Goal: Information Seeking & Learning: Learn about a topic

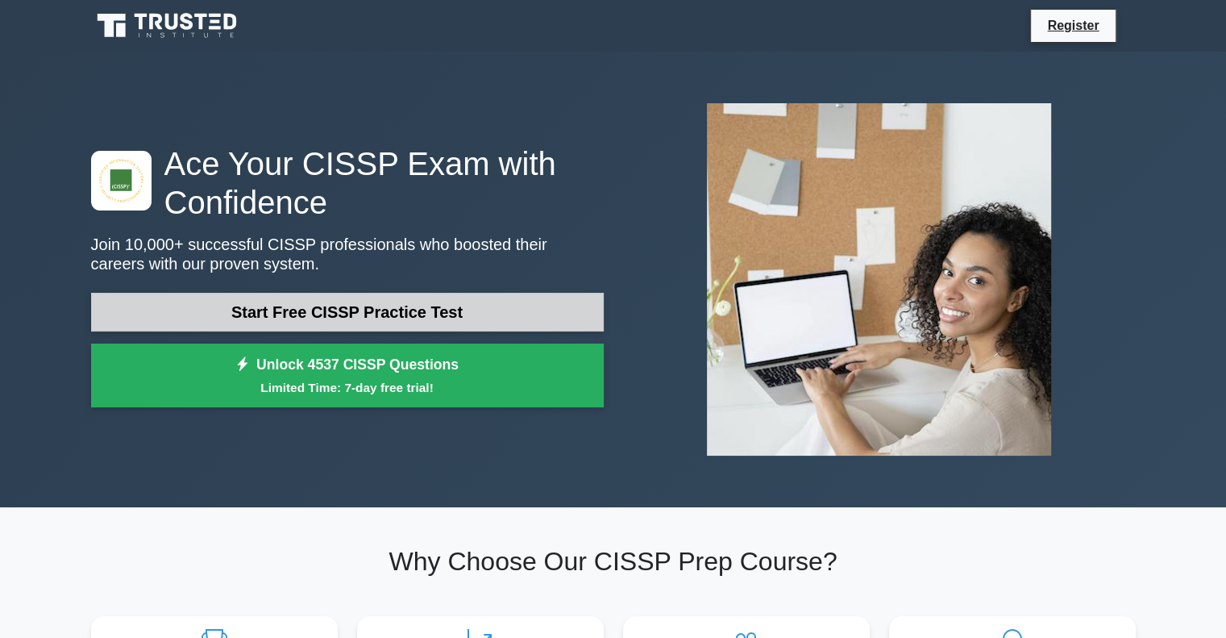
click at [448, 306] on link "Start Free CISSP Practice Test" at bounding box center [347, 312] width 513 height 39
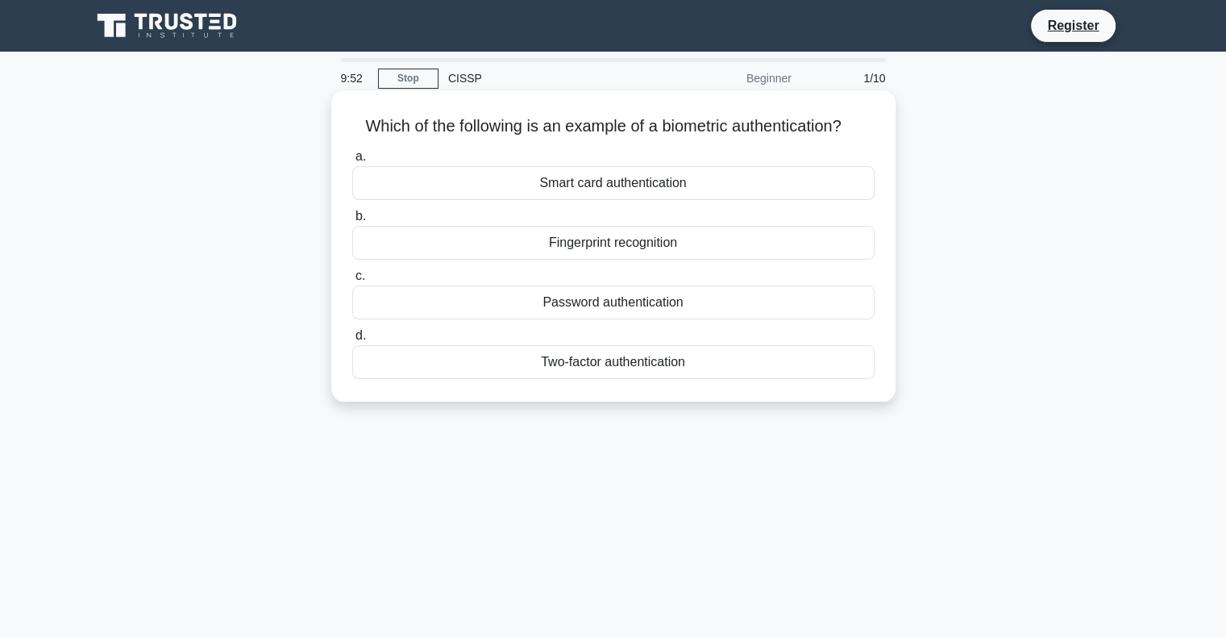
click at [642, 248] on div "Fingerprint recognition" at bounding box center [613, 243] width 522 height 34
click at [352, 222] on input "b. Fingerprint recognition" at bounding box center [352, 216] width 0 height 10
click at [603, 252] on div "Authentication" at bounding box center [613, 243] width 522 height 34
click at [352, 222] on input "b. Authentication" at bounding box center [352, 216] width 0 height 10
click at [596, 190] on div "Secure service" at bounding box center [613, 183] width 522 height 34
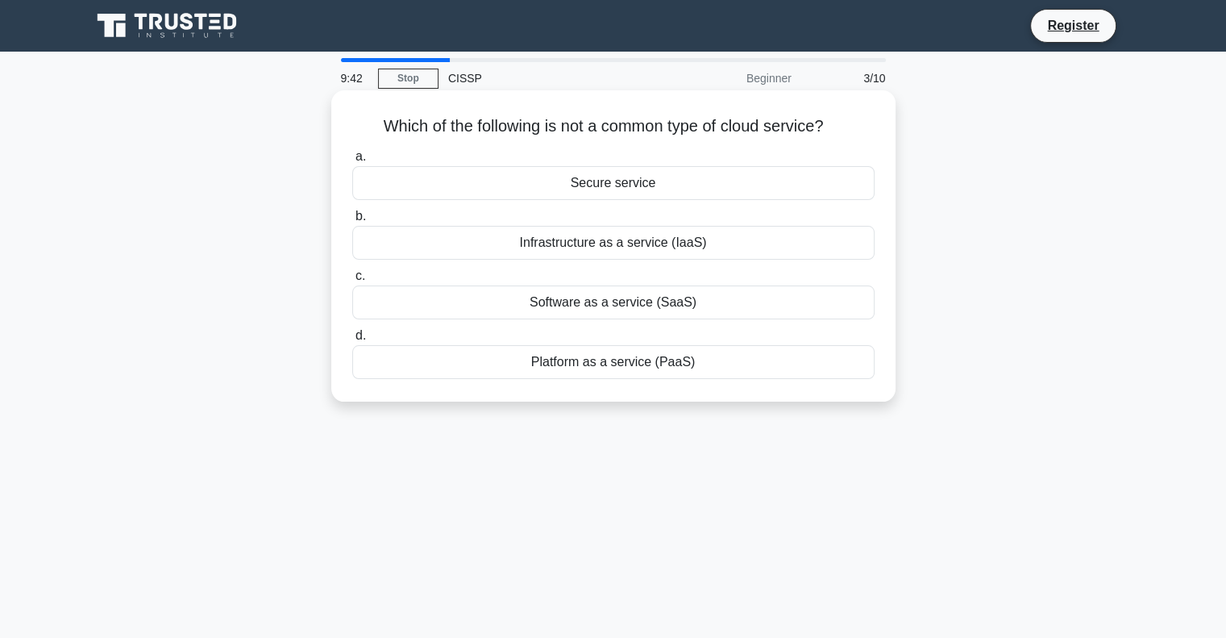
click at [352, 162] on input "a. Secure service" at bounding box center [352, 157] width 0 height 10
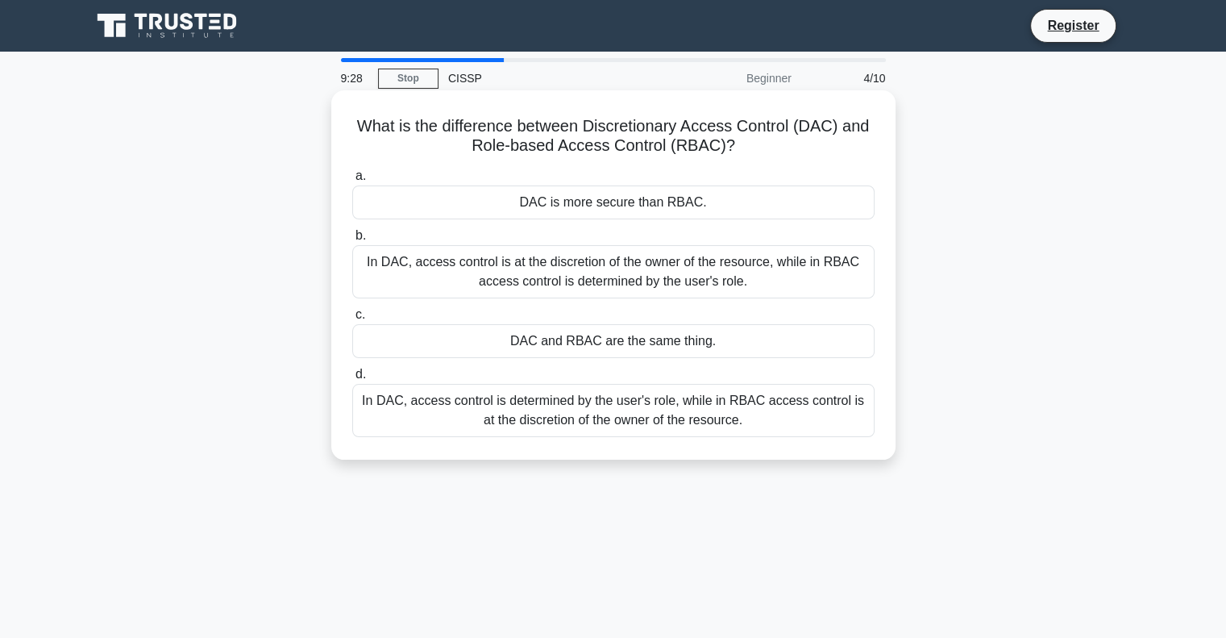
click at [609, 279] on div "In DAC, access control is at the discretion of the owner of the resource, while…" at bounding box center [613, 271] width 522 height 53
click at [352, 241] on input "b. In DAC, access control is at the discretion of the owner of the resource, wh…" at bounding box center [352, 236] width 0 height 10
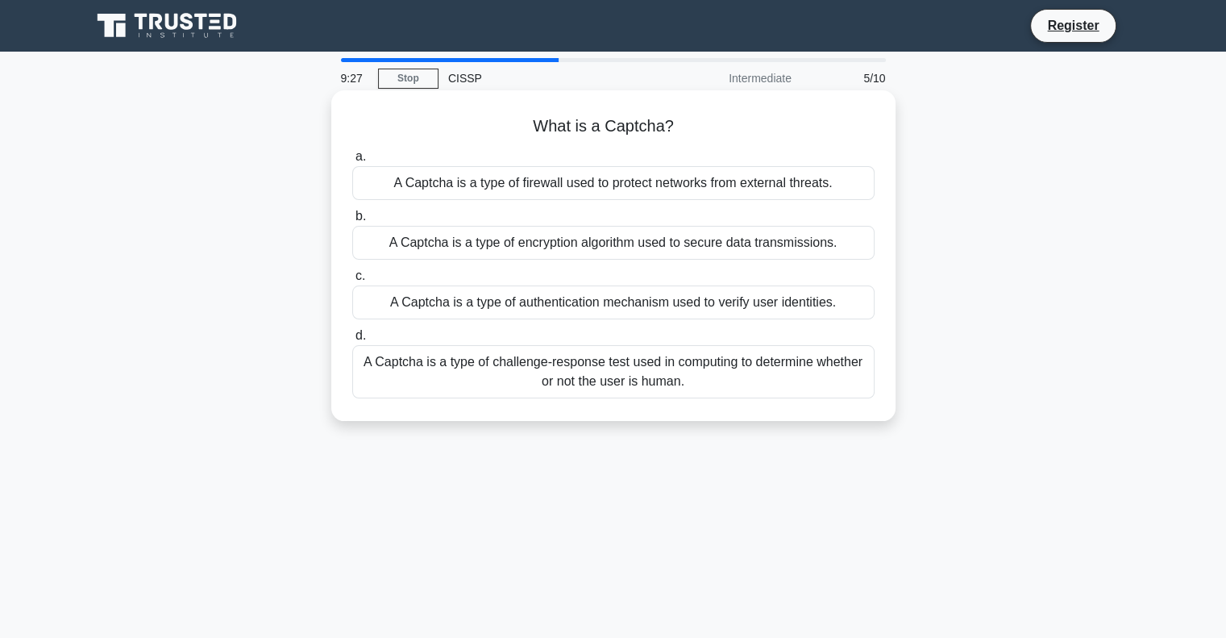
drag, startPoint x: 609, startPoint y: 279, endPoint x: 483, endPoint y: 135, distance: 191.4
click at [483, 135] on h5 "What is a Captcha? .spinner_0XTQ{transform-origin:center;animation:spinner_y6GP…" at bounding box center [614, 126] width 526 height 21
click at [444, 380] on div "A Captcha is a type of challenge-response test used in computing to determine w…" at bounding box center [613, 371] width 522 height 53
click at [352, 341] on input "d. A Captcha is a type of challenge-response test used in computing to determin…" at bounding box center [352, 336] width 0 height 10
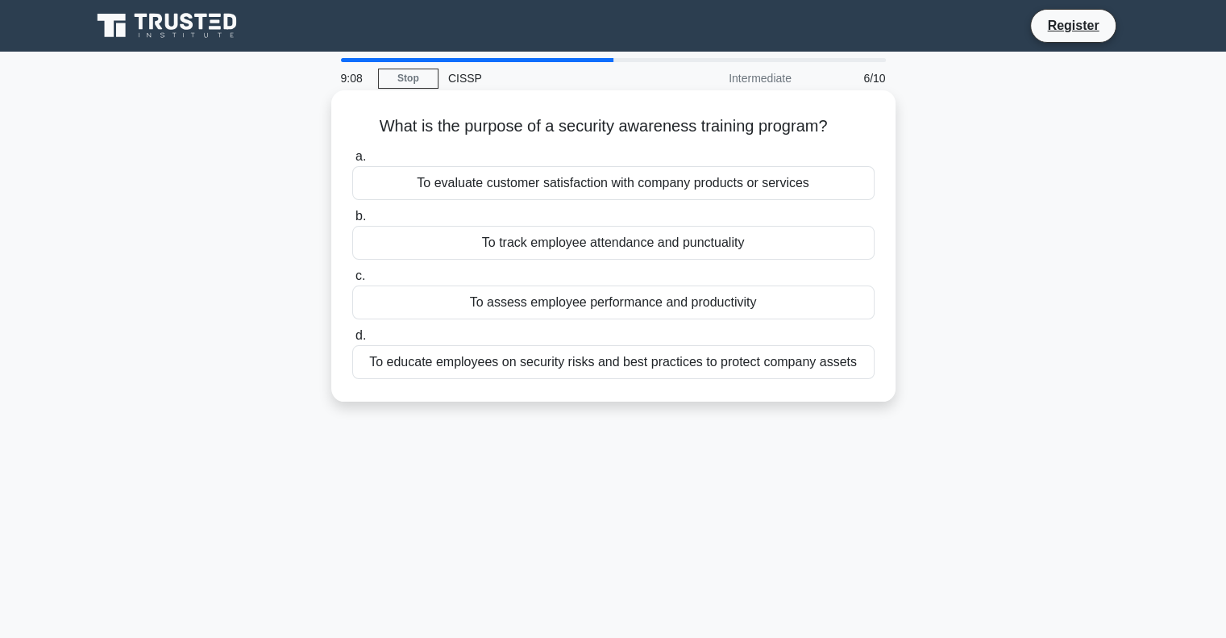
click at [603, 366] on div "To educate employees on security risks and best practices to protect company as…" at bounding box center [613, 362] width 522 height 34
click at [352, 341] on input "d. To educate employees on security risks and best practices to protect company…" at bounding box center [352, 336] width 0 height 10
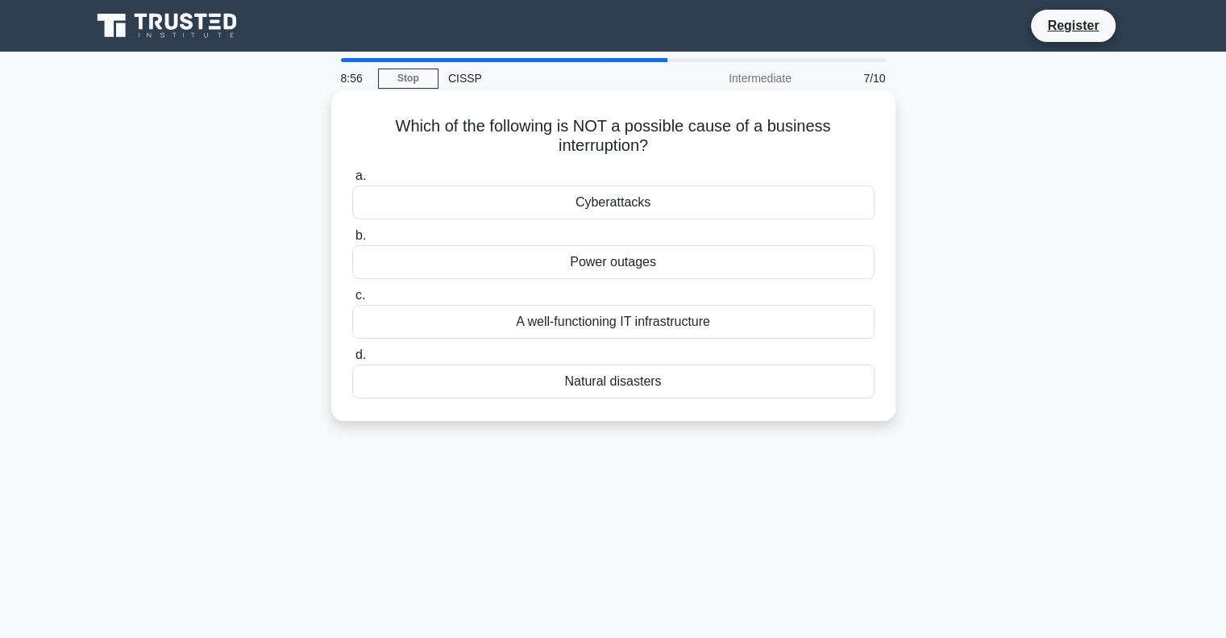
click at [650, 323] on div "A well-functioning IT infrastructure" at bounding box center [613, 322] width 522 height 34
click at [352, 301] on input "c. A well-functioning IT infrastructure" at bounding box center [352, 295] width 0 height 10
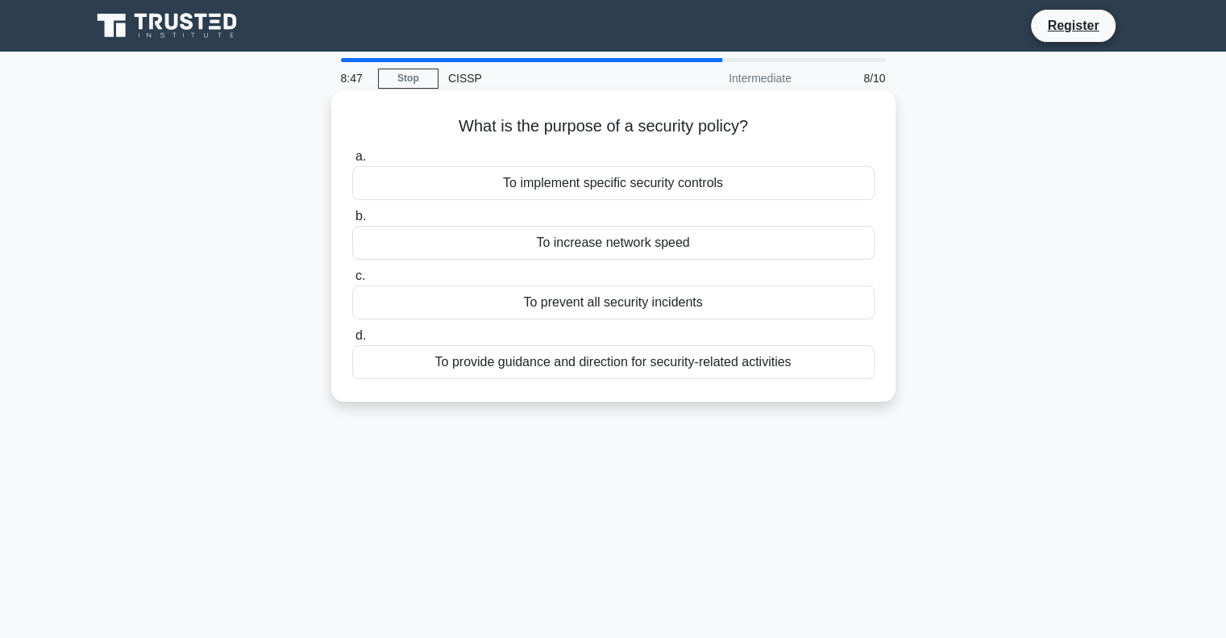
click at [534, 371] on div "To provide guidance and direction for security-related activities" at bounding box center [613, 362] width 522 height 34
click at [352, 341] on input "d. To provide guidance and direction for security-related activities" at bounding box center [352, 336] width 0 height 10
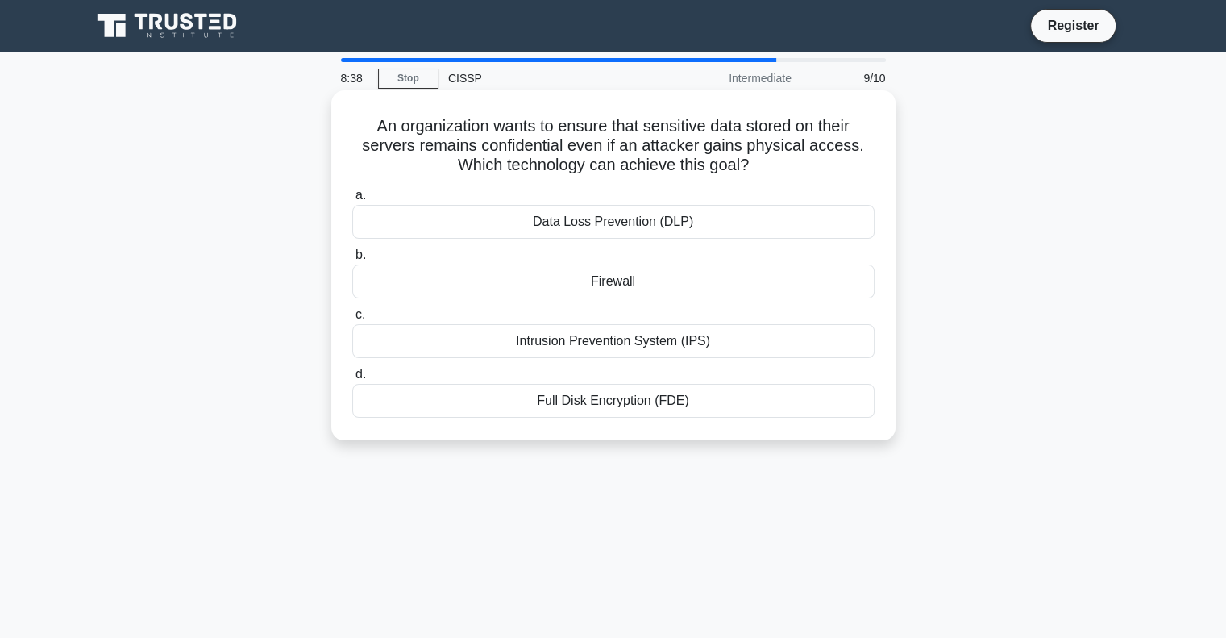
click at [643, 400] on div "Full Disk Encryption (FDE)" at bounding box center [613, 401] width 522 height 34
click at [352, 380] on input "d. Full Disk Encryption (FDE)" at bounding box center [352, 374] width 0 height 10
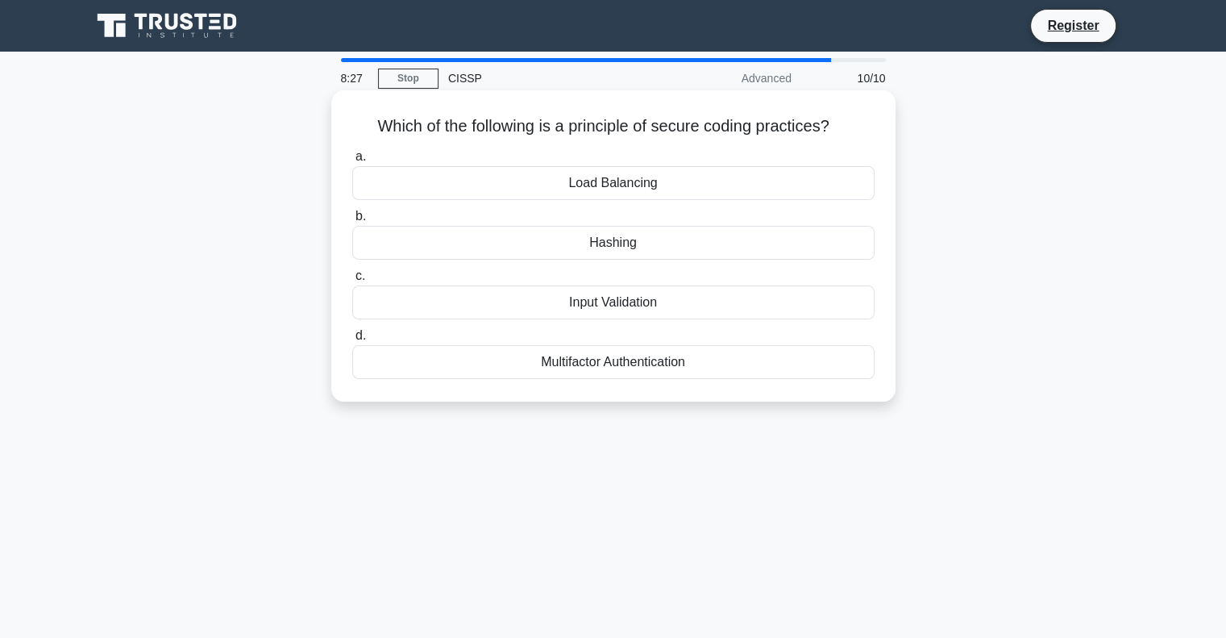
click at [610, 306] on div "Input Validation" at bounding box center [613, 302] width 522 height 34
click at [352, 281] on input "c. Input Validation" at bounding box center [352, 276] width 0 height 10
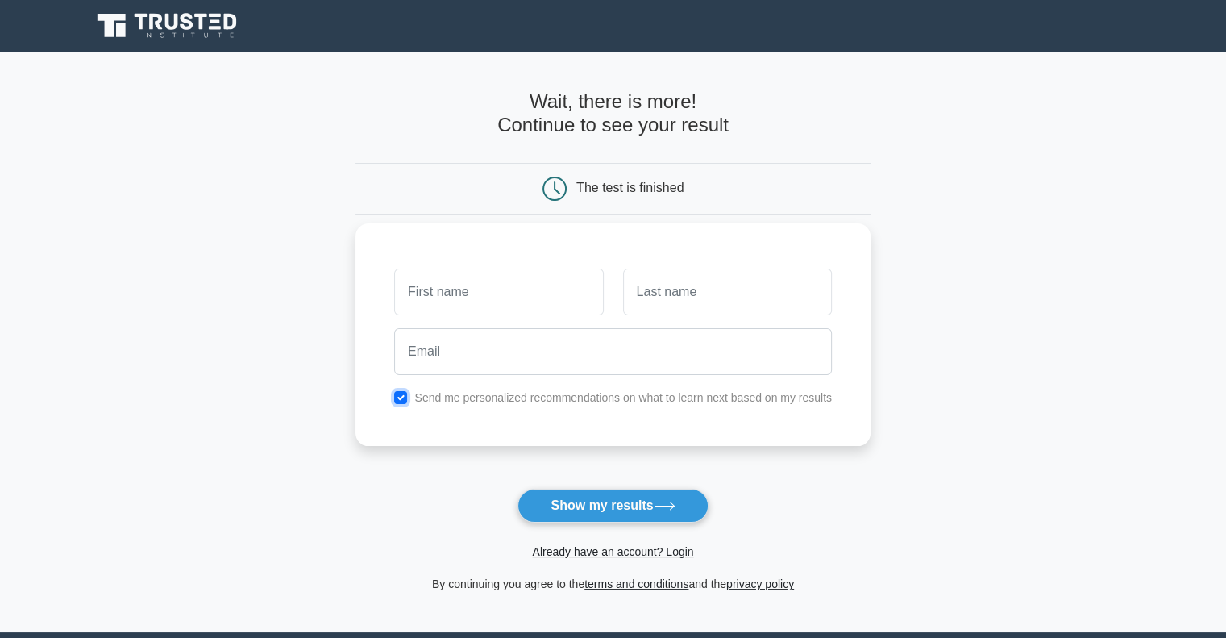
click at [397, 393] on input "checkbox" at bounding box center [400, 397] width 13 height 13
checkbox input "false"
click at [609, 501] on button "Show my results" at bounding box center [613, 506] width 190 height 34
click at [458, 285] on input "text" at bounding box center [498, 291] width 209 height 47
type input "ABC"
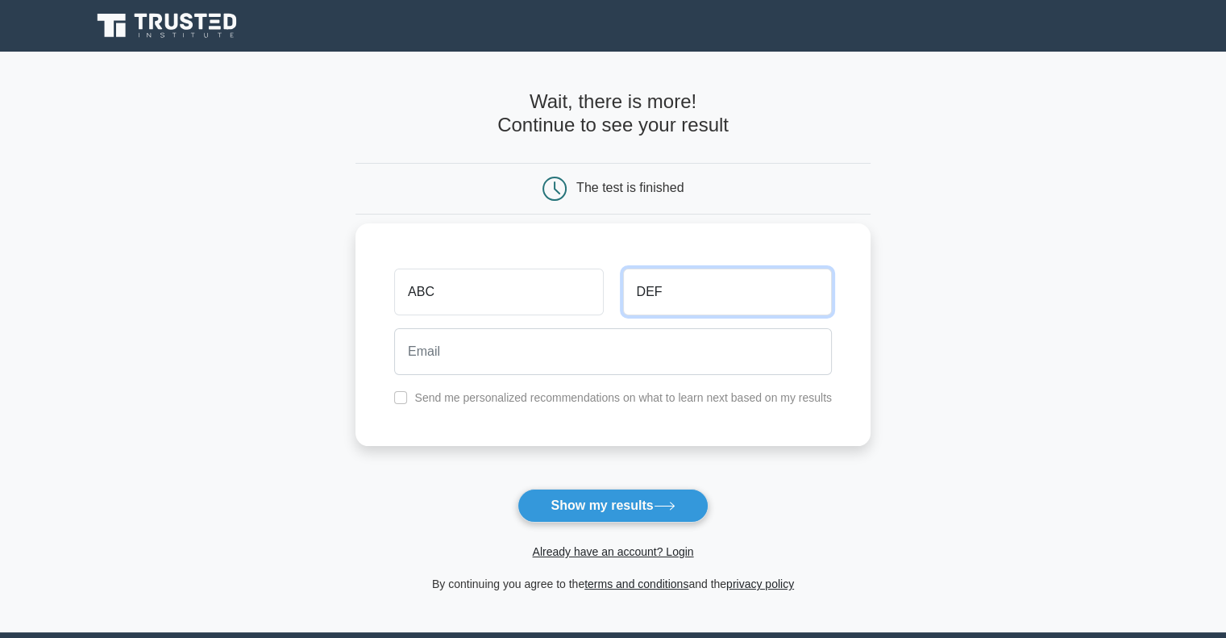
type input "DEF"
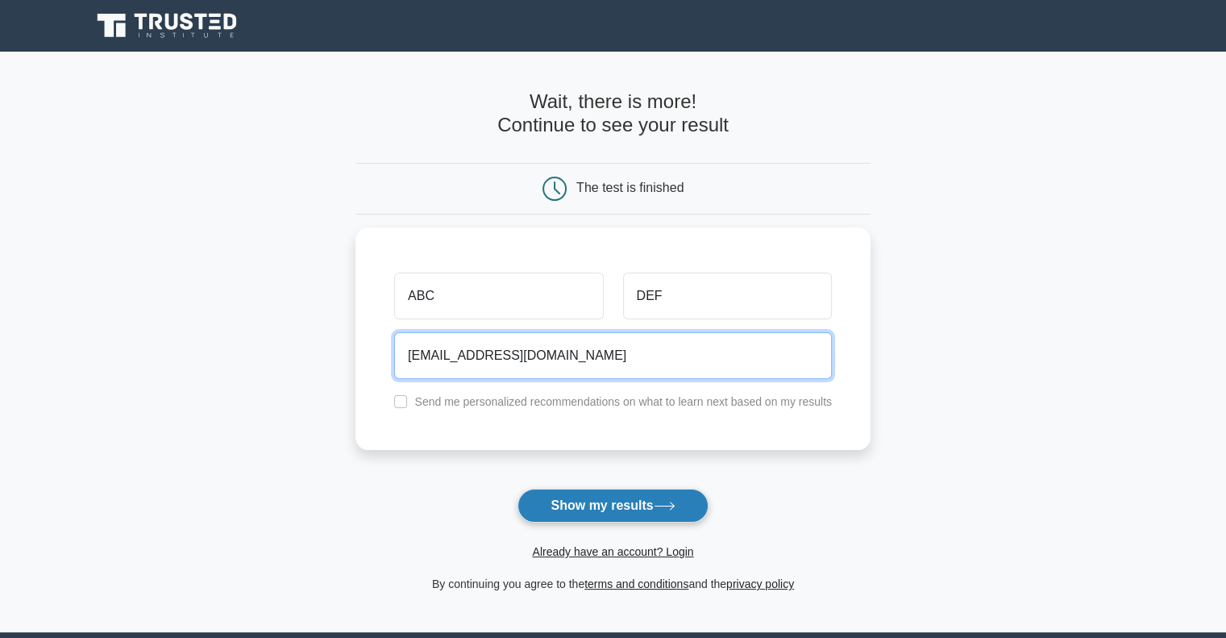
type input "anc@def.com"
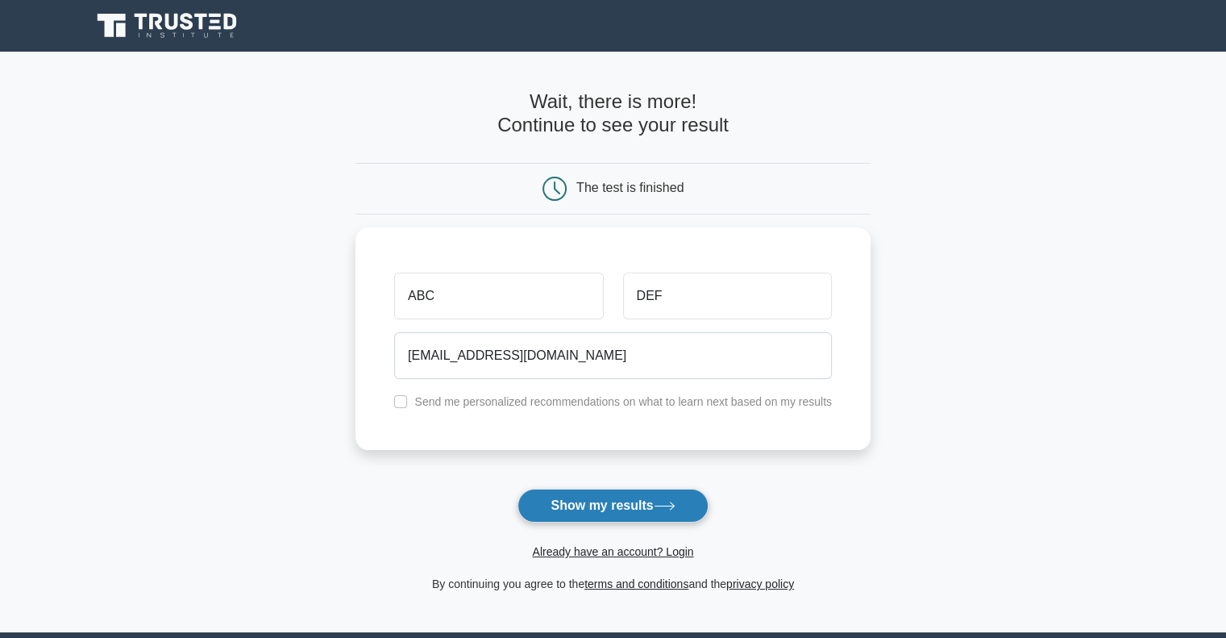
click at [592, 505] on button "Show my results" at bounding box center [613, 506] width 190 height 34
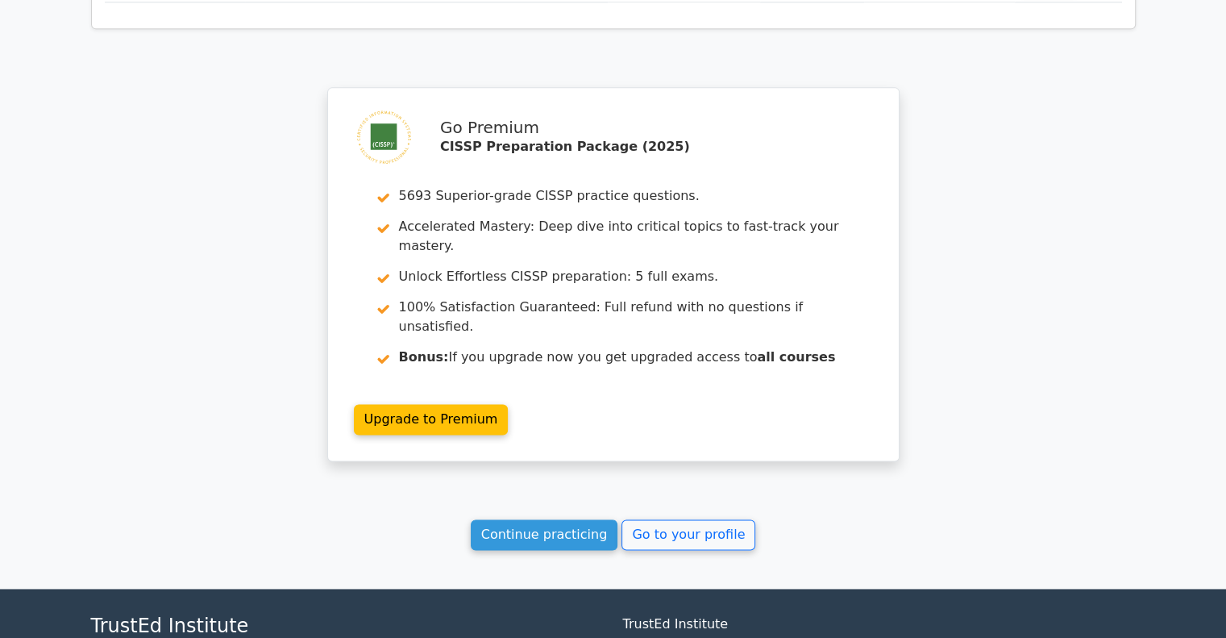
scroll to position [2219, 0]
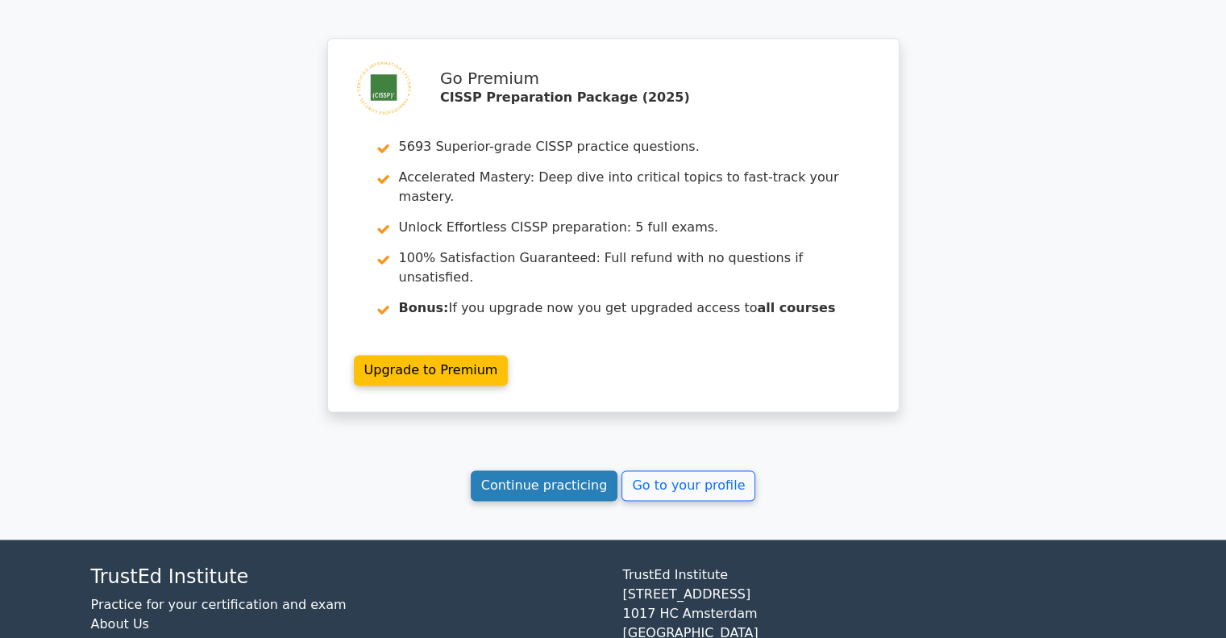
click at [555, 470] on link "Continue practicing" at bounding box center [545, 485] width 148 height 31
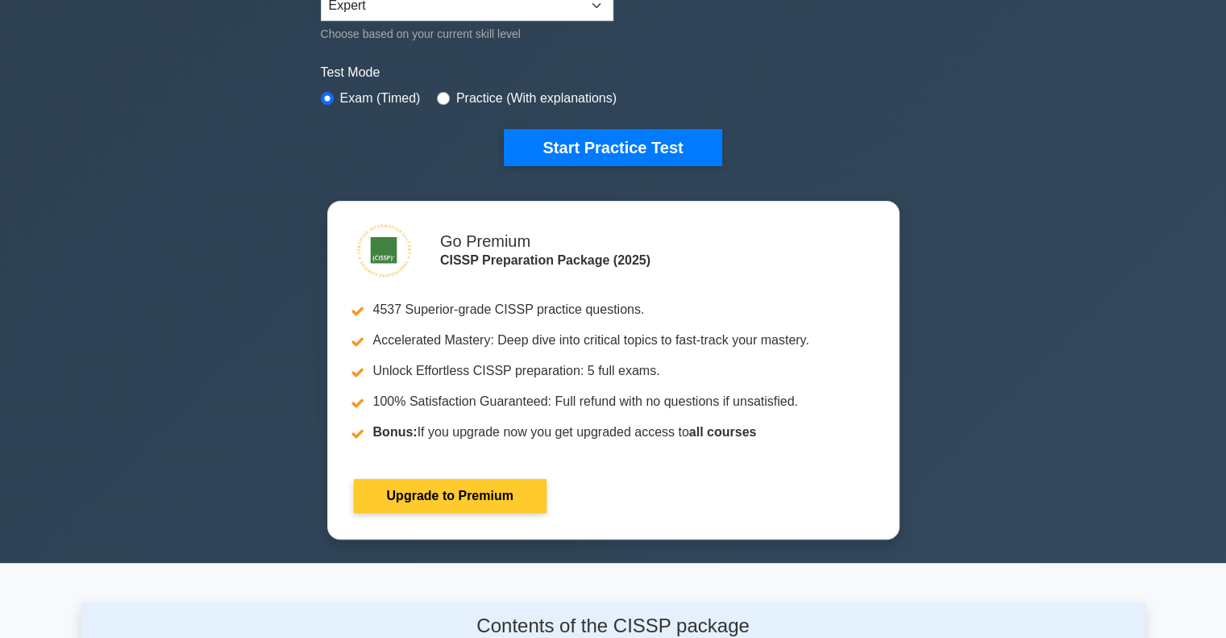
scroll to position [322, 0]
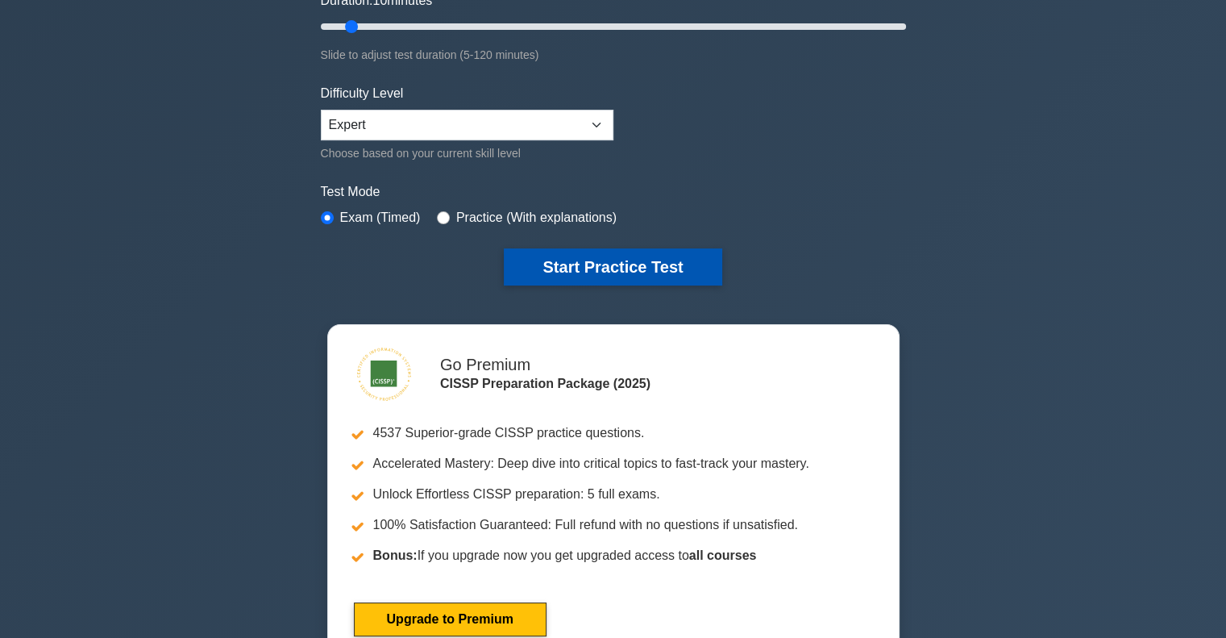
click at [626, 270] on button "Start Practice Test" at bounding box center [613, 266] width 218 height 37
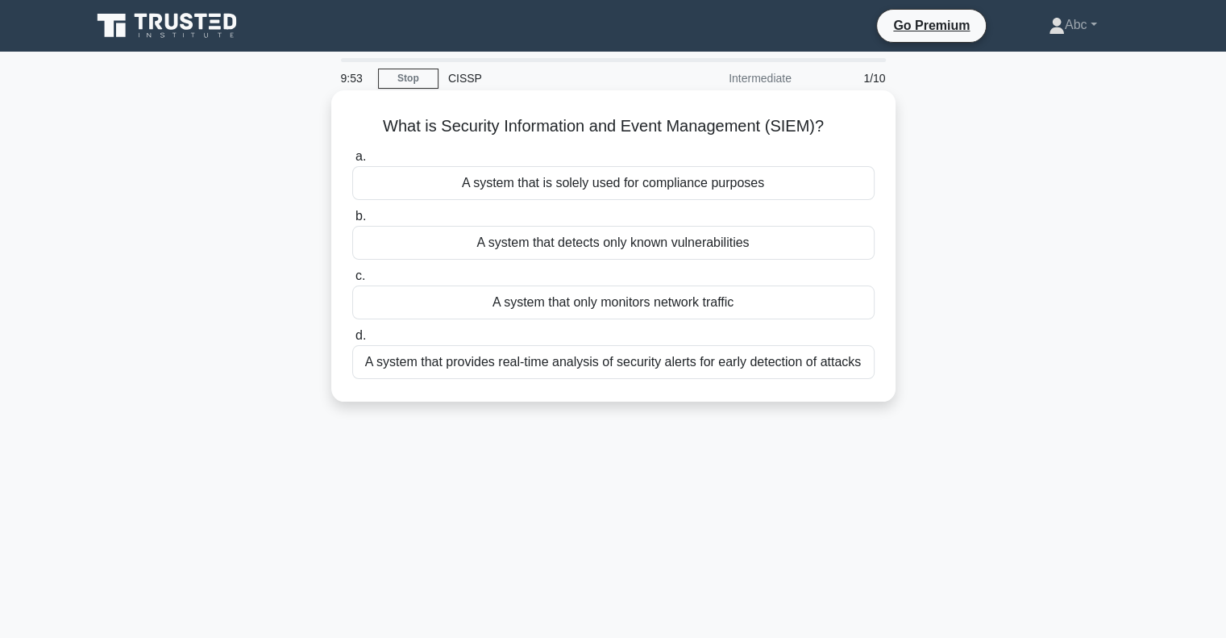
click at [676, 360] on div "A system that provides real-time analysis of security alerts for early detectio…" at bounding box center [613, 362] width 522 height 34
click at [352, 341] on input "d. A system that provides real-time analysis of security alerts for early detec…" at bounding box center [352, 336] width 0 height 10
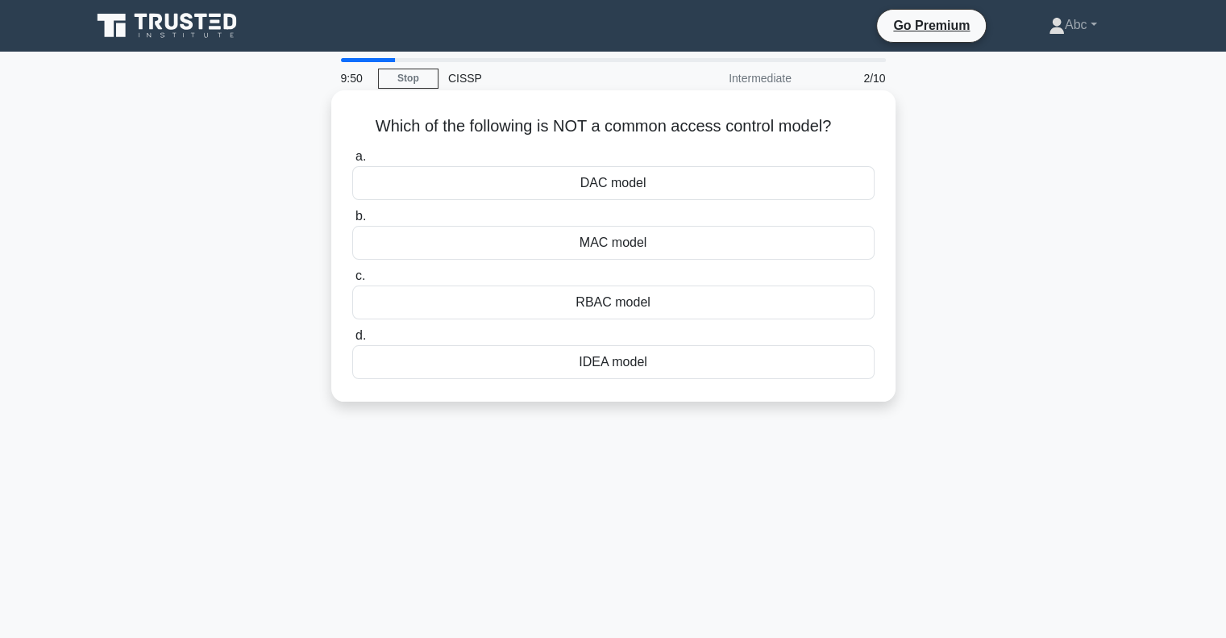
click at [621, 367] on div "IDEA model" at bounding box center [613, 362] width 522 height 34
click at [352, 341] on input "d. IDEA model" at bounding box center [352, 336] width 0 height 10
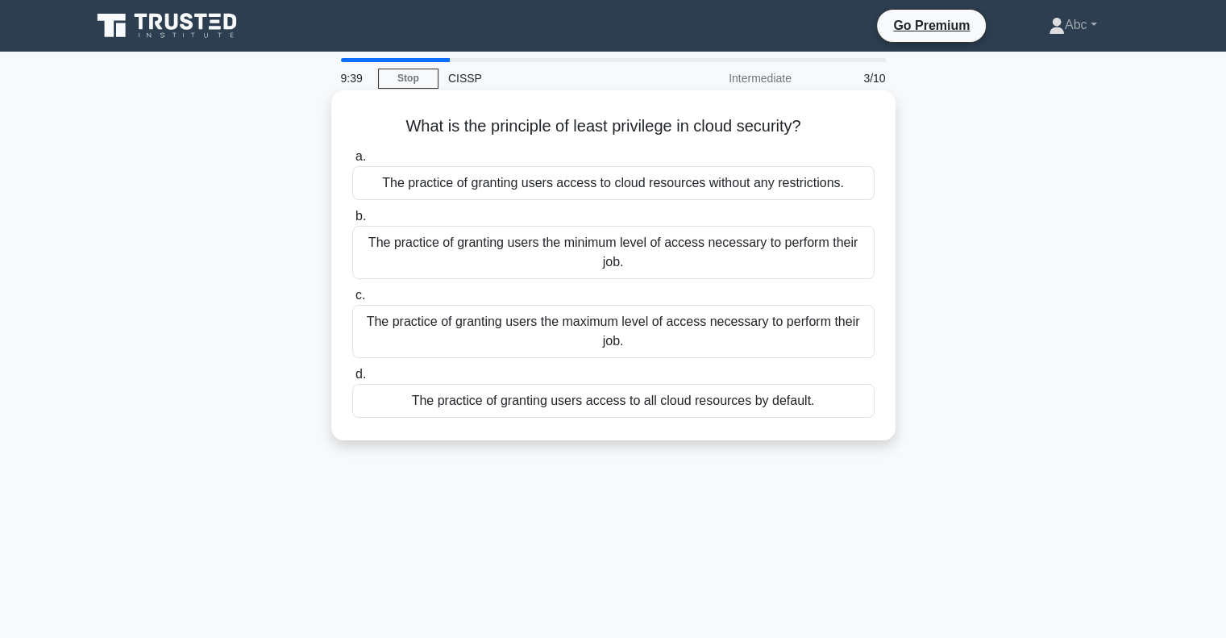
click at [581, 251] on div "The practice of granting users the minimum level of access necessary to perform…" at bounding box center [613, 252] width 522 height 53
click at [352, 222] on input "b. The practice of granting users the minimum level of access necessary to perf…" at bounding box center [352, 216] width 0 height 10
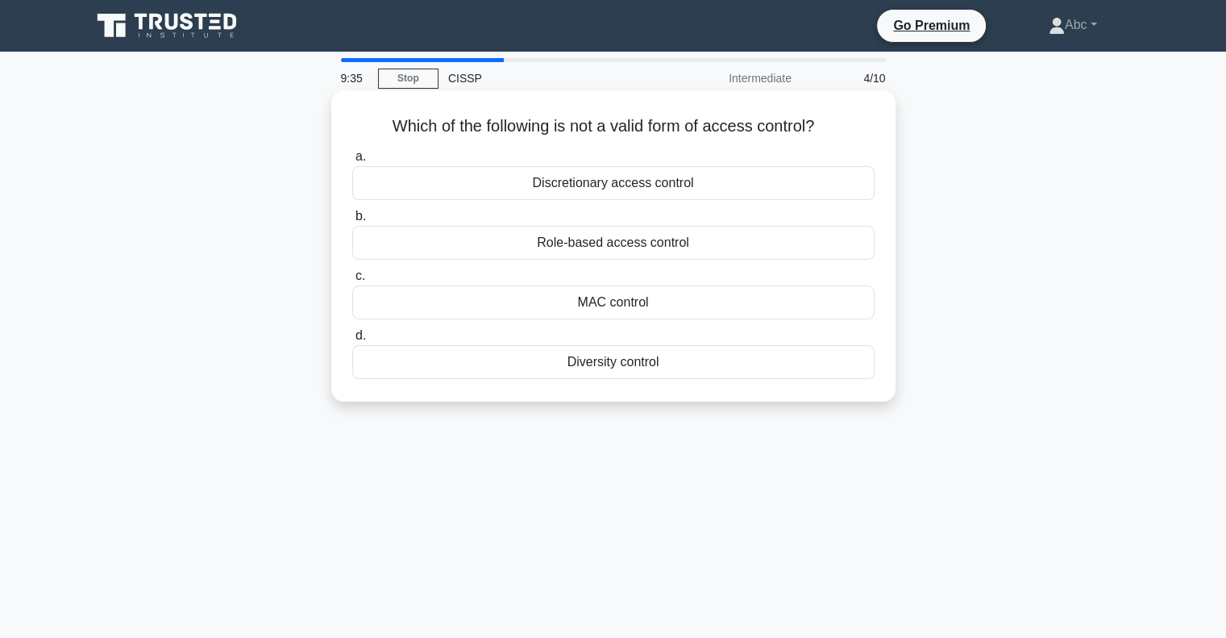
click at [619, 372] on div "Diversity control" at bounding box center [613, 362] width 522 height 34
click at [352, 341] on input "d. Diversity control" at bounding box center [352, 336] width 0 height 10
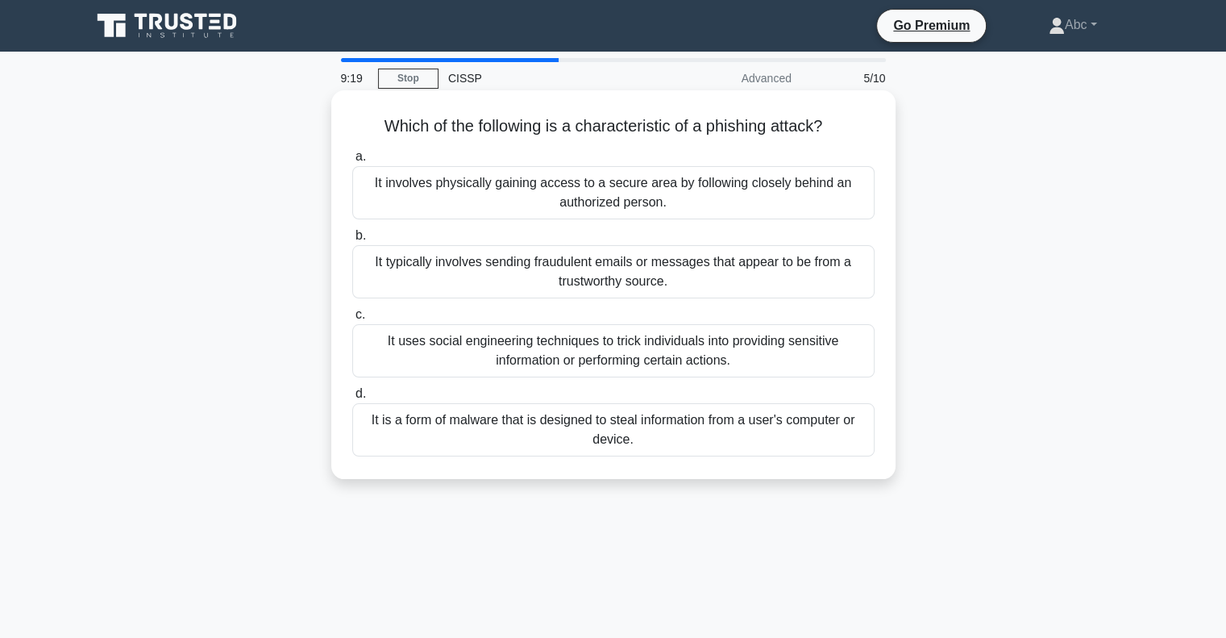
click at [821, 281] on div "It typically involves sending fraudulent emails or messages that appear to be f…" at bounding box center [613, 271] width 522 height 53
click at [352, 241] on input "b. It typically involves sending fraudulent emails or messages that appear to b…" at bounding box center [352, 236] width 0 height 10
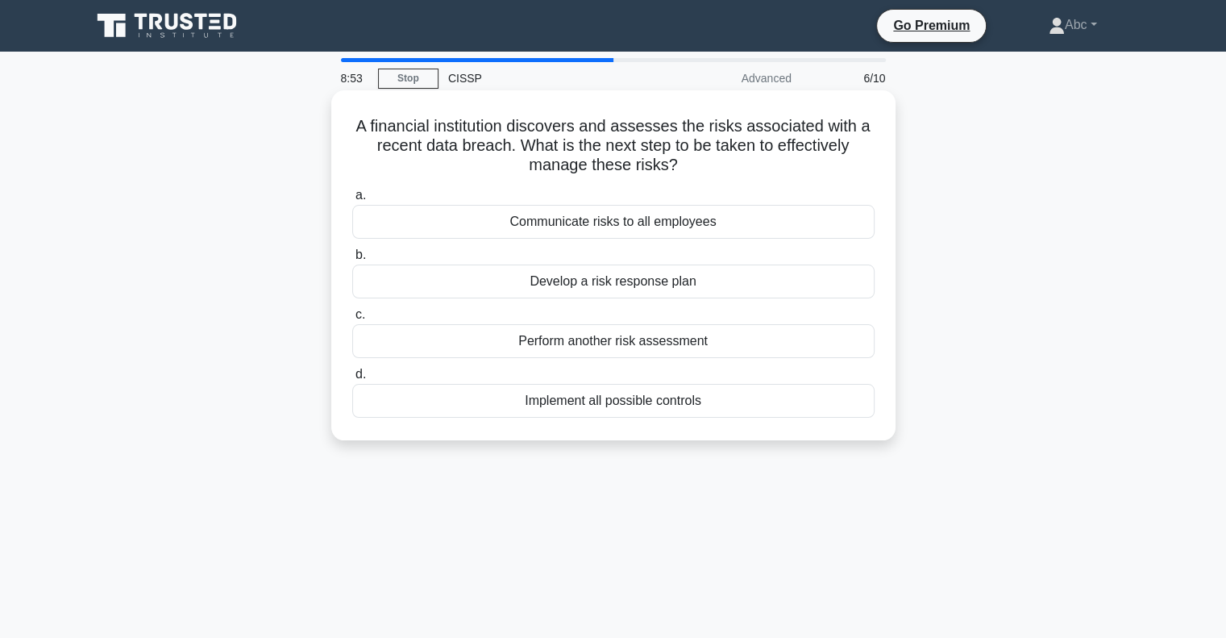
click at [625, 283] on div "Develop a risk response plan" at bounding box center [613, 281] width 522 height 34
click at [352, 260] on input "b. Develop a risk response plan" at bounding box center [352, 255] width 0 height 10
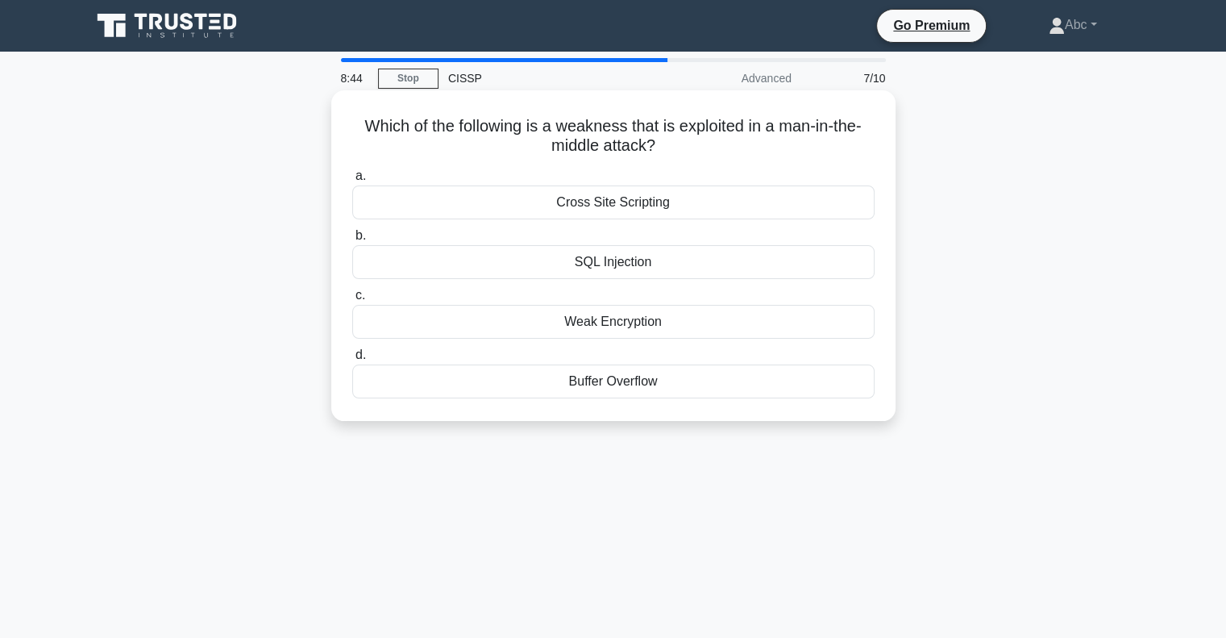
click at [626, 264] on div "SQL Injection" at bounding box center [613, 262] width 522 height 34
click at [352, 241] on input "b. SQL Injection" at bounding box center [352, 236] width 0 height 10
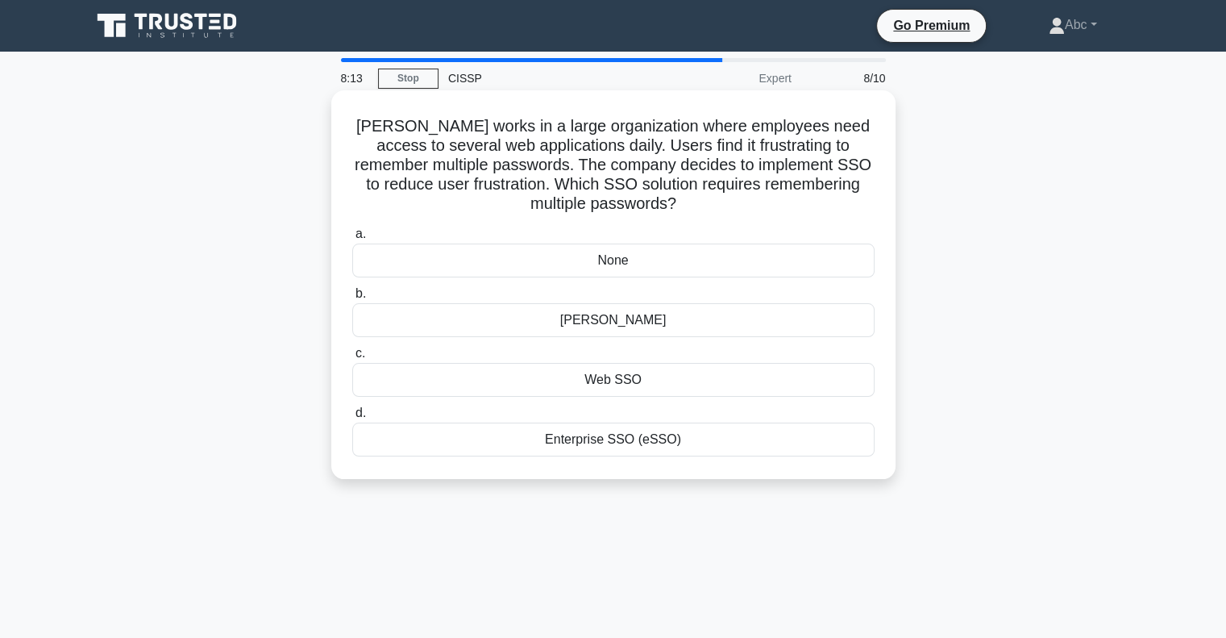
click at [613, 260] on div "None" at bounding box center [613, 260] width 522 height 34
click at [352, 239] on input "a. None" at bounding box center [352, 234] width 0 height 10
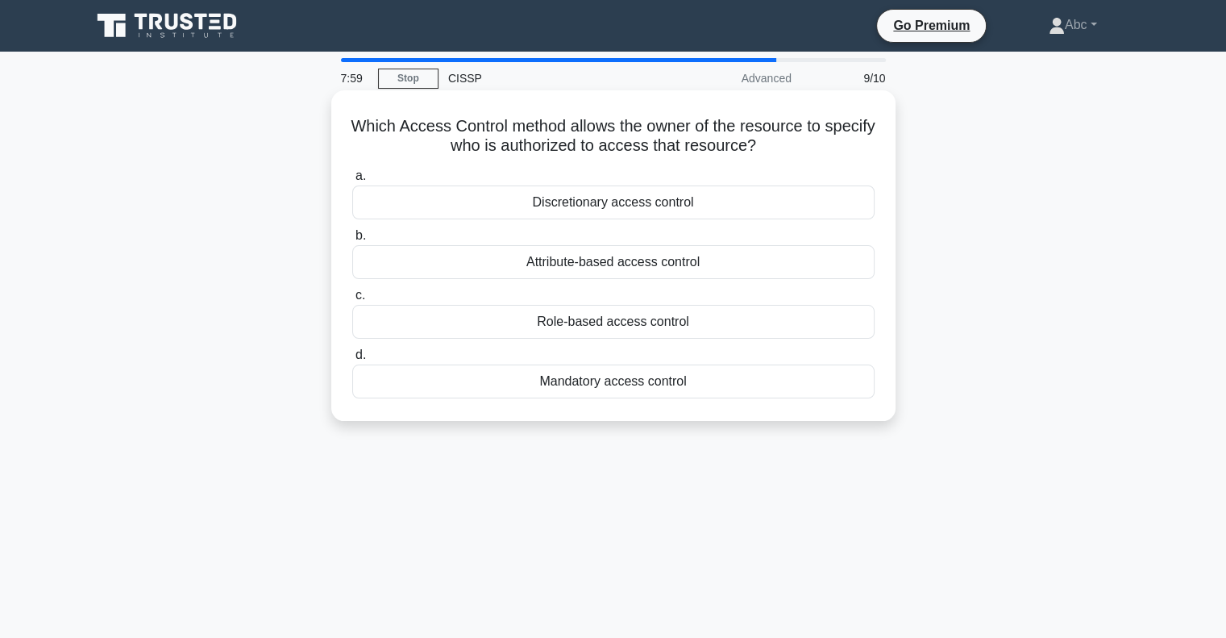
click at [641, 322] on div "Role-based access control" at bounding box center [613, 322] width 522 height 34
click at [352, 301] on input "c. Role-based access control" at bounding box center [352, 295] width 0 height 10
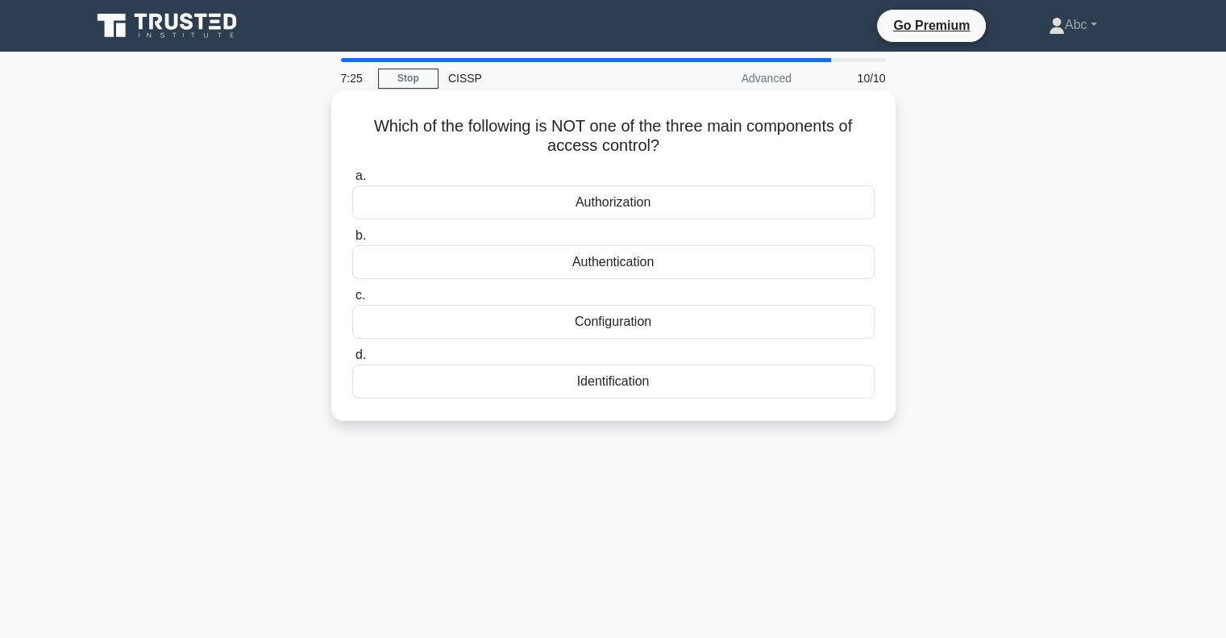
click at [668, 315] on div "Configuration" at bounding box center [613, 322] width 522 height 34
click at [352, 301] on input "c. Configuration" at bounding box center [352, 295] width 0 height 10
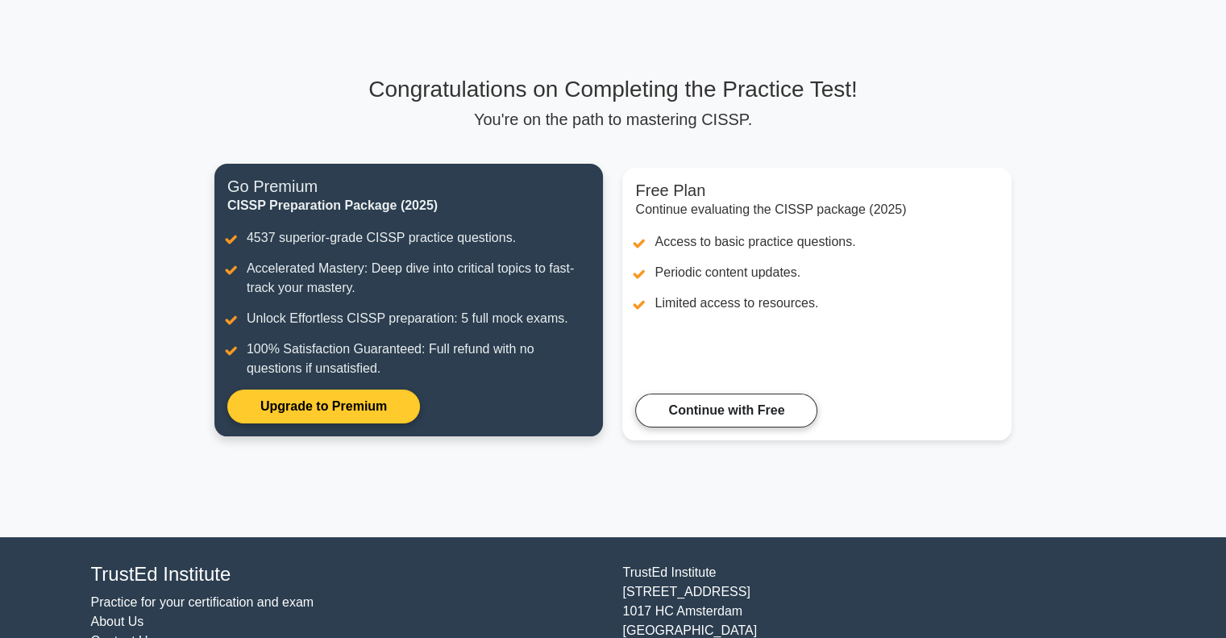
scroll to position [130, 0]
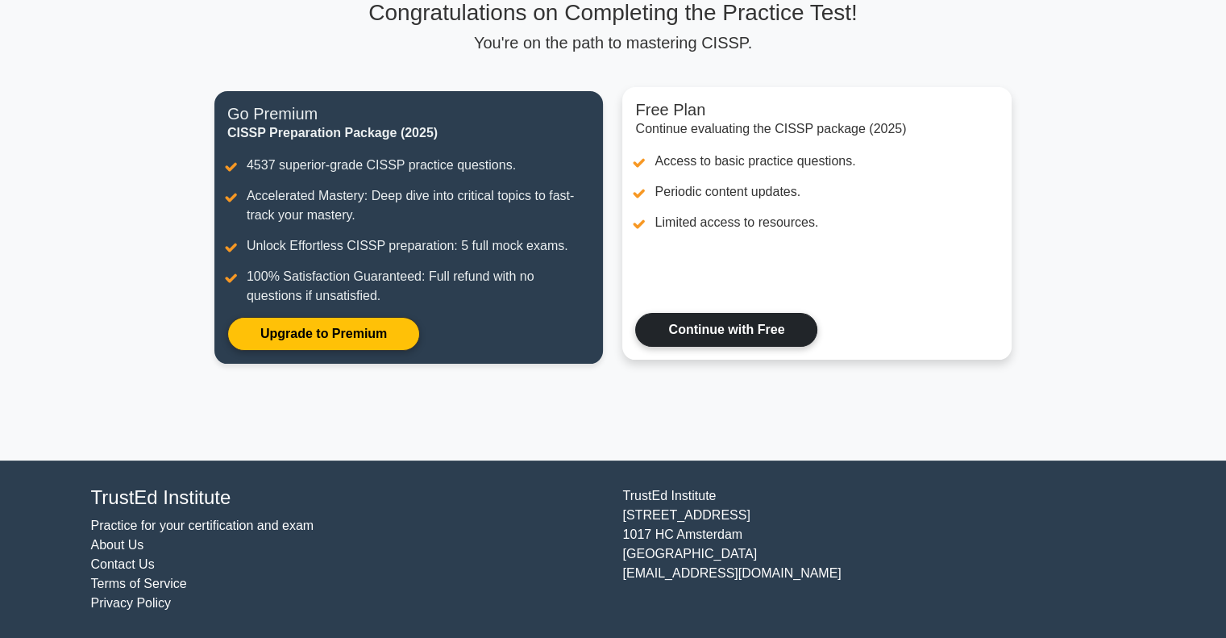
click at [736, 327] on link "Continue with Free" at bounding box center [726, 330] width 182 height 34
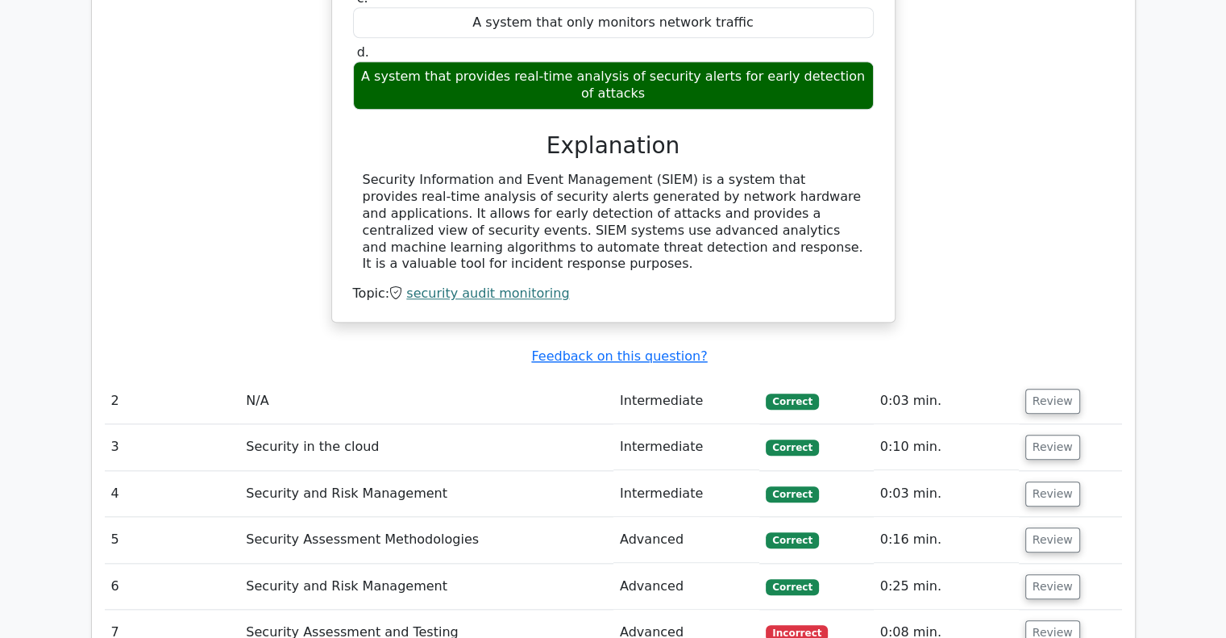
scroll to position [1854, 0]
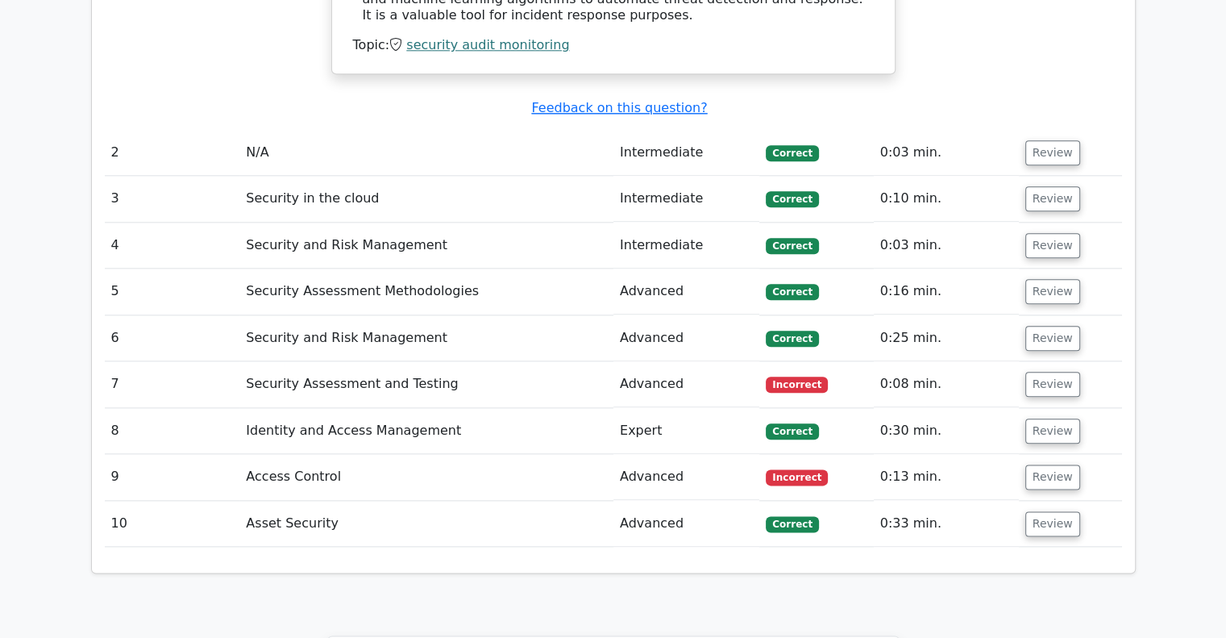
click at [676, 361] on td "Advanced" at bounding box center [687, 384] width 146 height 46
click at [1036, 372] on button "Review" at bounding box center [1052, 384] width 55 height 25
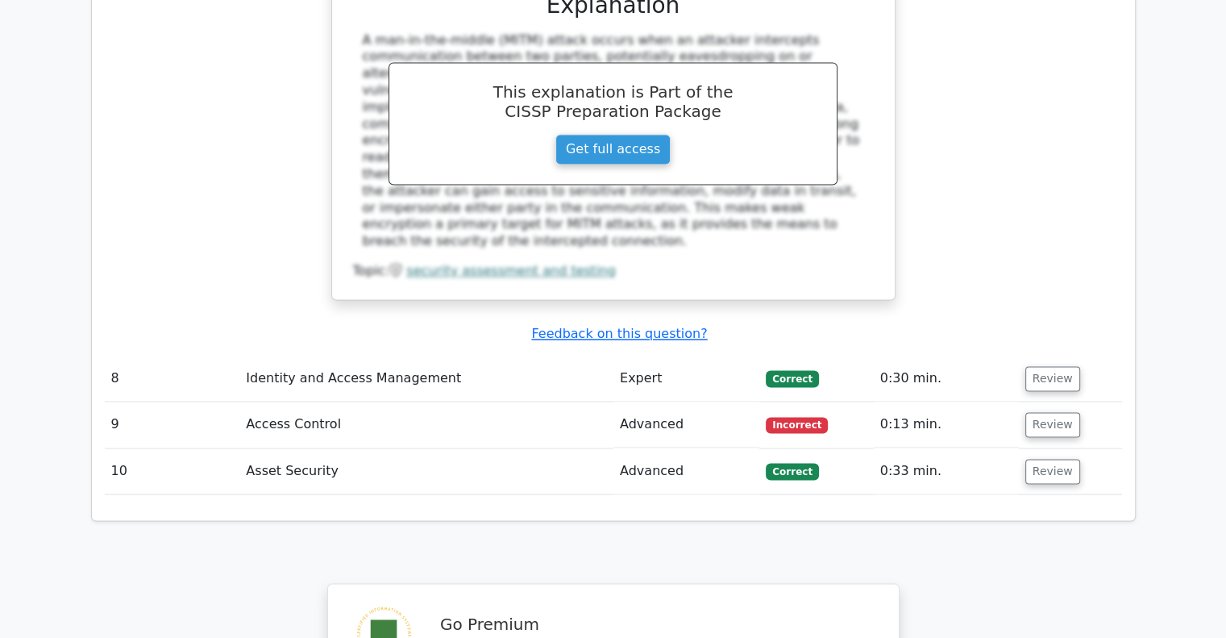
scroll to position [2660, 0]
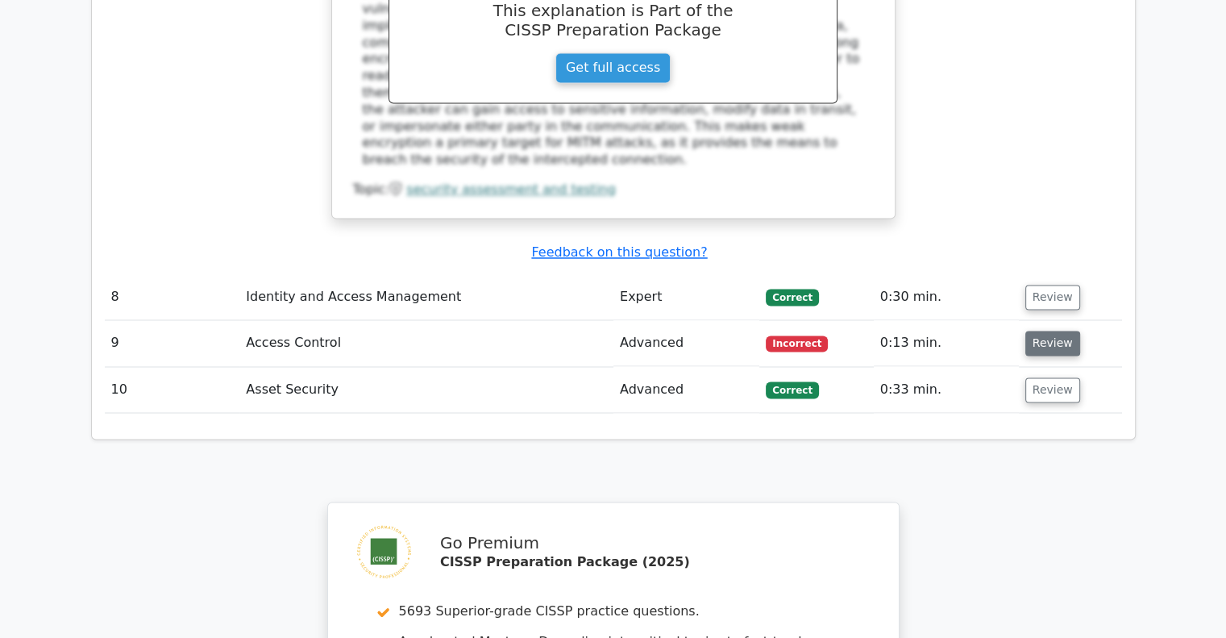
click at [1050, 331] on button "Review" at bounding box center [1052, 343] width 55 height 25
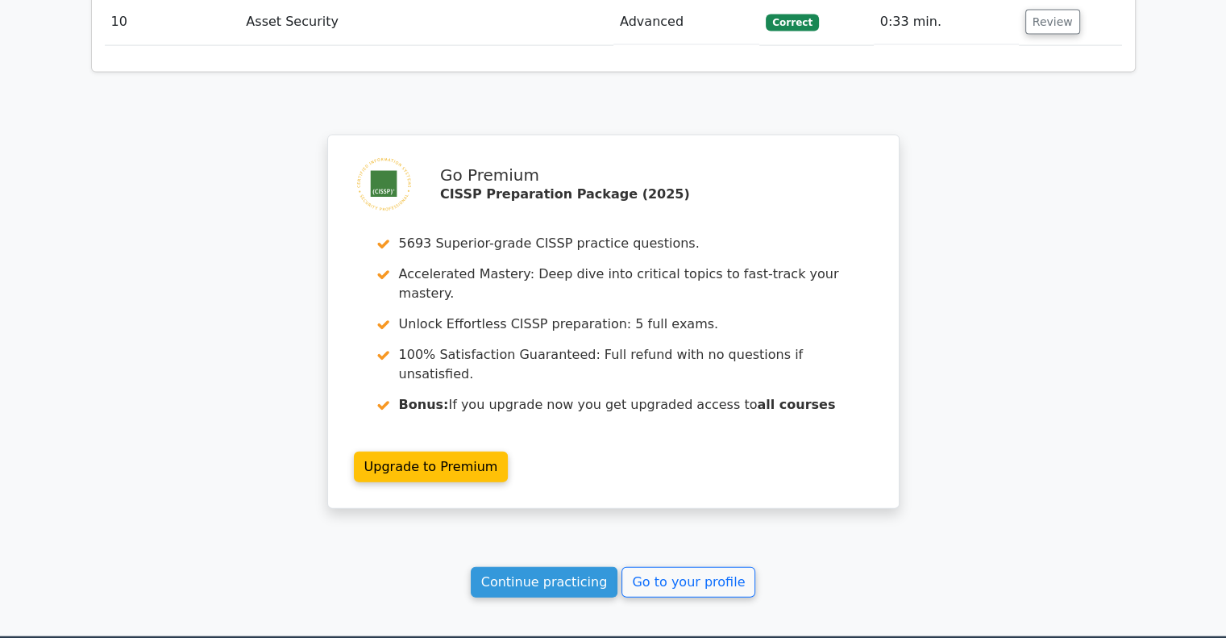
scroll to position [3753, 0]
